Goal: Answer question/provide support

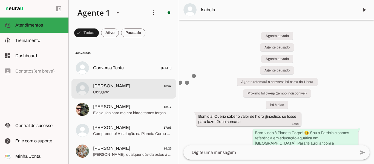
click at [127, 90] on span "Obrigado" at bounding box center [132, 92] width 79 height 5
